Goal: Find specific page/section: Find specific page/section

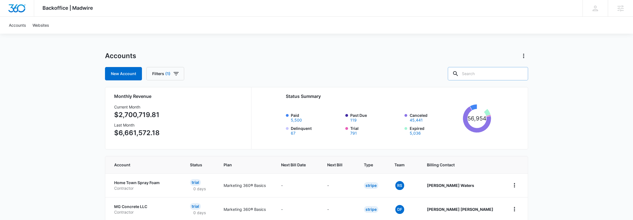
click at [491, 76] on input "text" at bounding box center [488, 73] width 80 height 13
type input "Sicame"
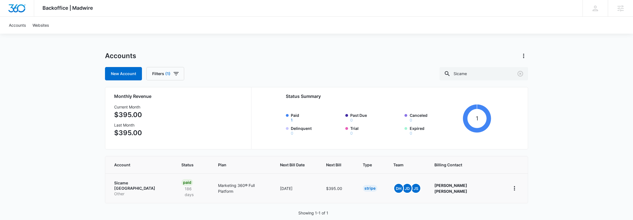
click at [131, 181] on p "Sicame [GEOGRAPHIC_DATA]" at bounding box center [141, 185] width 54 height 11
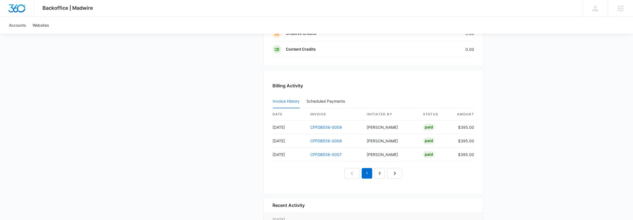
scroll to position [518, 0]
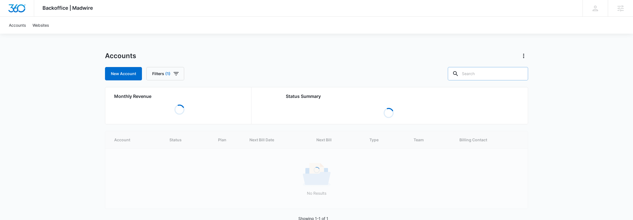
click at [479, 74] on input "text" at bounding box center [488, 73] width 80 height 13
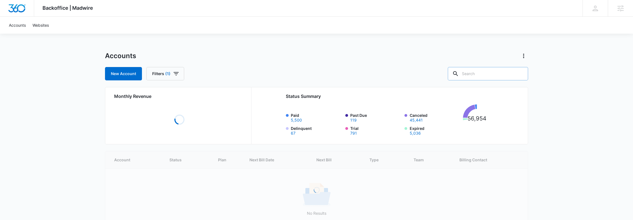
type input "S"
type input "Flightline"
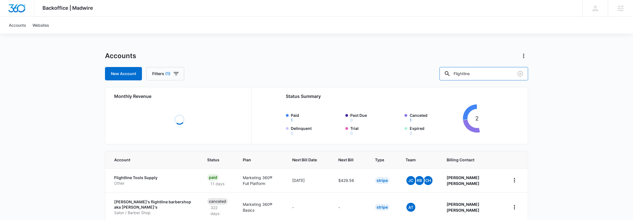
scroll to position [27, 0]
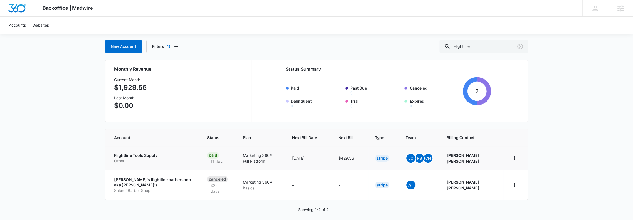
click at [128, 157] on p "Flightline Tools Supply" at bounding box center [154, 156] width 80 height 6
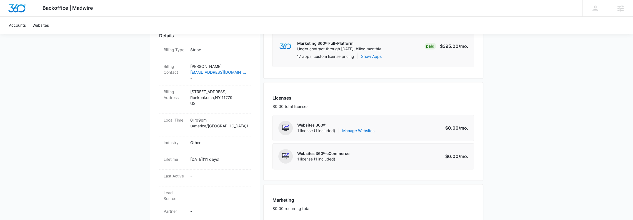
scroll to position [78, 0]
